Goal: Find specific page/section: Find specific page/section

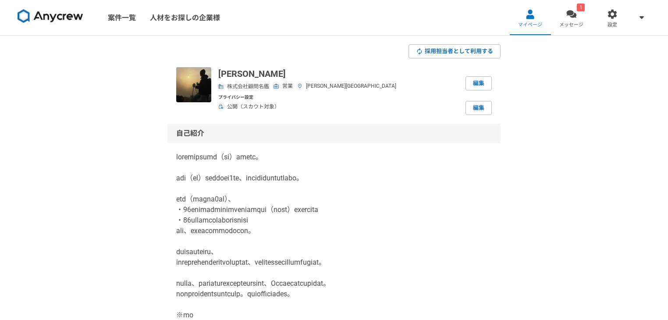
click at [573, 16] on div at bounding box center [572, 14] width 10 height 10
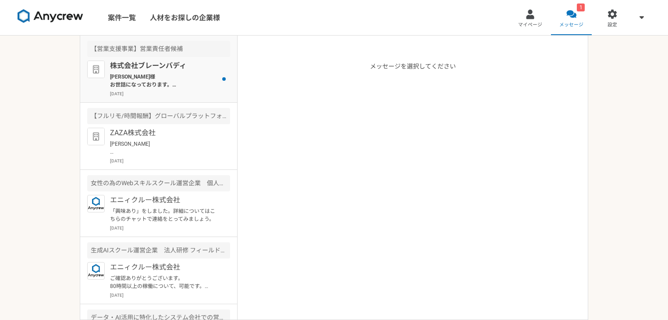
click at [175, 77] on p "[PERSON_NAME]様 お世話になっております。 株式会社ブレーンバディ　[PERSON_NAME]です。 お時間調整していただきありがとうございます。…" at bounding box center [164, 81] width 108 height 16
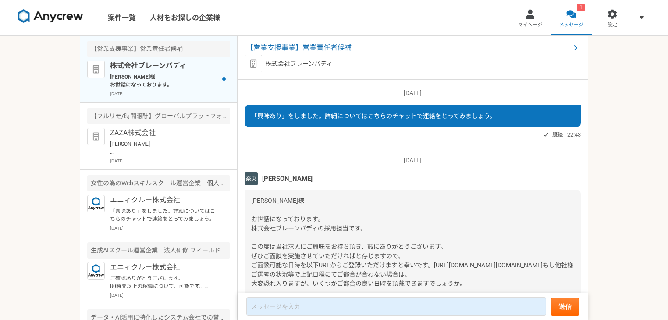
scroll to position [1178, 0]
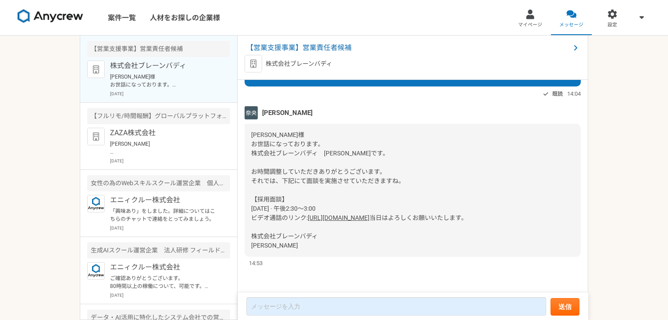
drag, startPoint x: 451, startPoint y: 199, endPoint x: 243, endPoint y: 188, distance: 208.1
click at [243, 188] on div "[DATE] 「興味あり」をしました。詳細についてはこちらのチャットで連絡をとってみましょう。 既読 22:43 [DATE] [PERSON_NAME] […" at bounding box center [413, 187] width 351 height 214
copy div "[DATE] · 午後2:30～3:00 ビデオ通話のリンク: [URL][DOMAIN_NAME]"
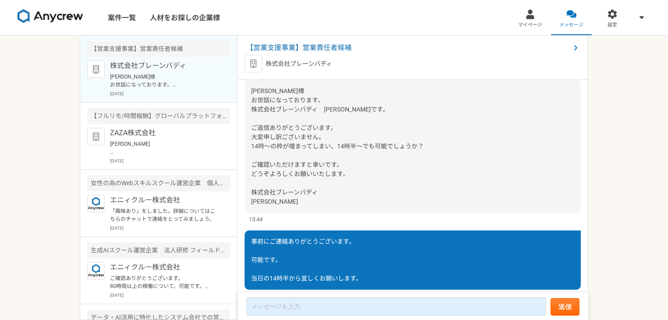
scroll to position [827, 0]
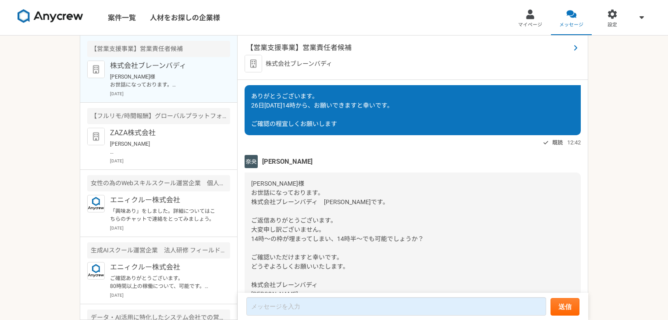
click at [307, 43] on span "【営業支援事業】営業責任者候補" at bounding box center [408, 48] width 324 height 11
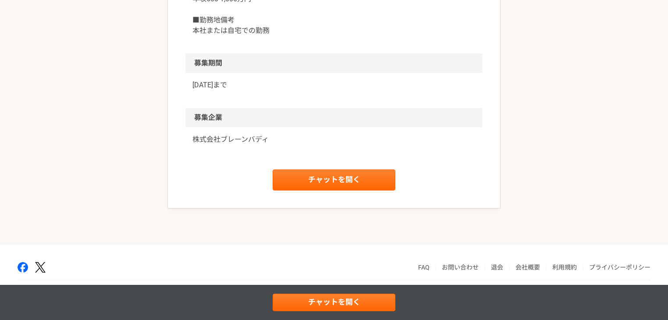
scroll to position [1052, 0]
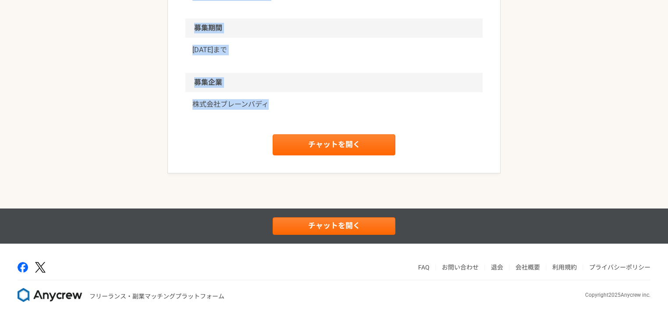
drag, startPoint x: 181, startPoint y: 93, endPoint x: 279, endPoint y: 177, distance: 129.4
copy article "【loremi】dolorsi amet consectetur adip el sedd ei 937,024〜954,292t inci u5la(74e…"
